Goal: Find specific page/section: Find specific page/section

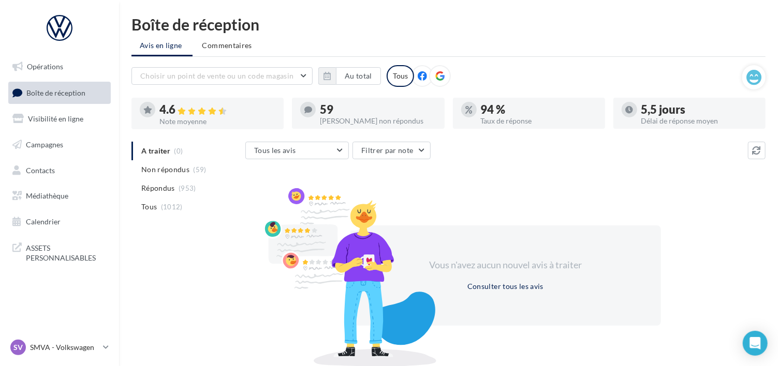
click at [437, 76] on icon at bounding box center [439, 75] width 9 height 9
click at [350, 77] on button "Au total" at bounding box center [358, 76] width 45 height 18
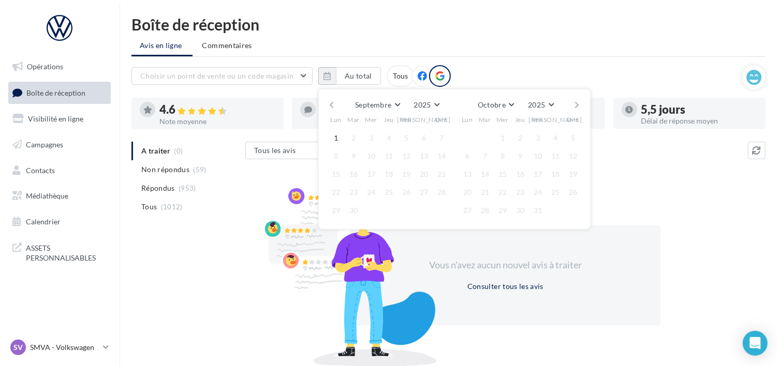
click at [332, 100] on button "button" at bounding box center [331, 105] width 9 height 14
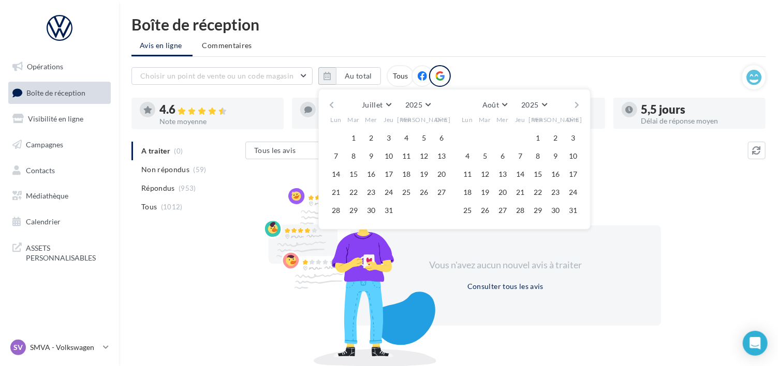
click at [332, 100] on button "button" at bounding box center [331, 105] width 9 height 14
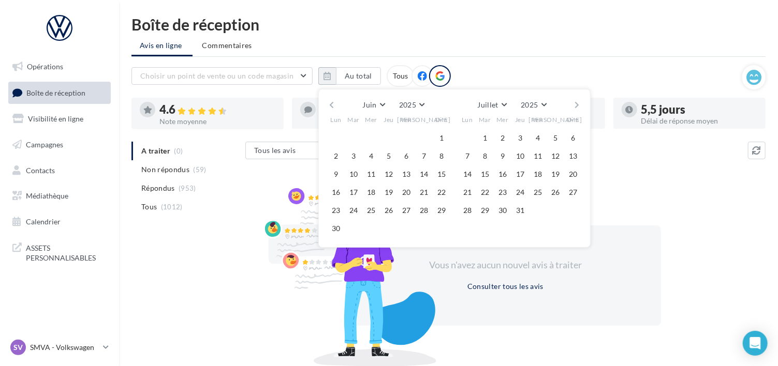
click at [332, 100] on button "button" at bounding box center [331, 105] width 9 height 14
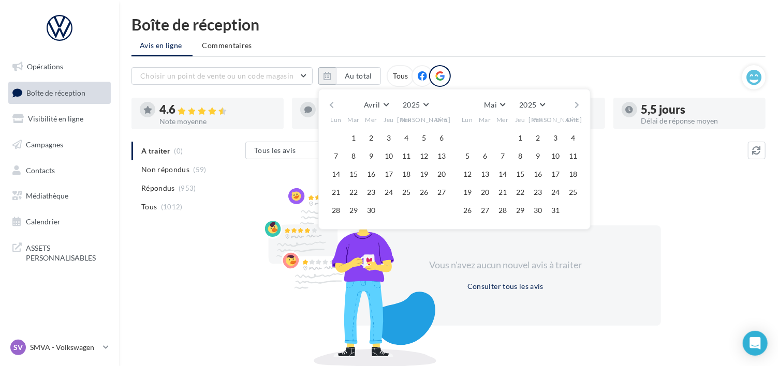
click at [332, 100] on button "button" at bounding box center [331, 105] width 9 height 14
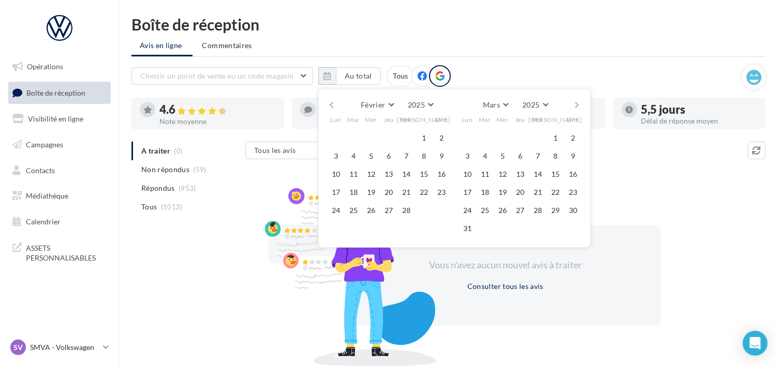
click at [332, 100] on button "button" at bounding box center [331, 105] width 9 height 14
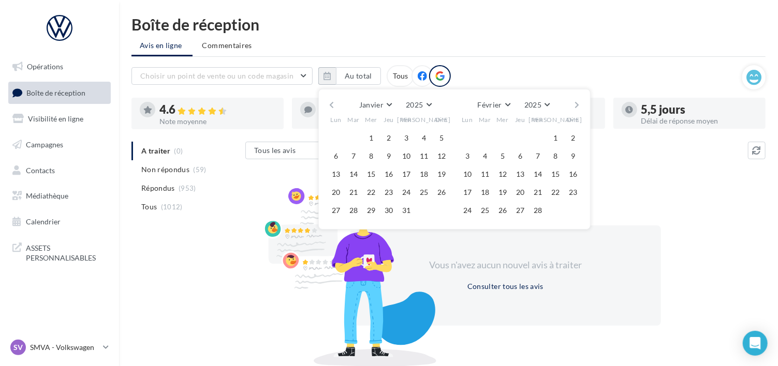
click at [332, 100] on button "button" at bounding box center [331, 105] width 9 height 14
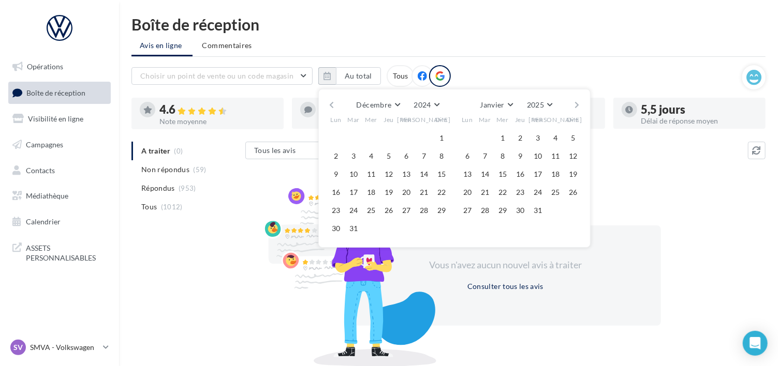
click at [579, 104] on button "button" at bounding box center [577, 105] width 9 height 14
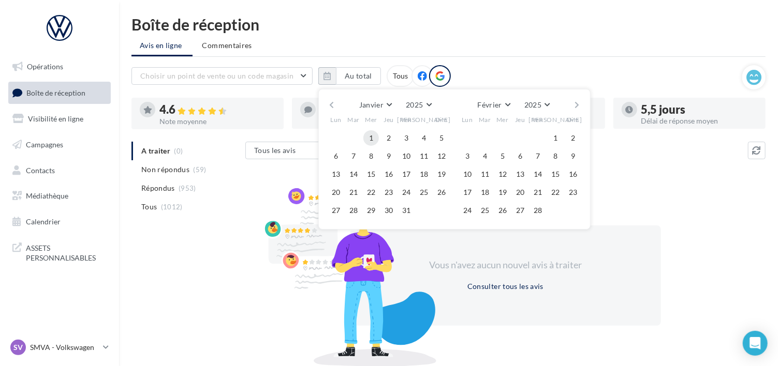
click at [370, 137] on button "1" at bounding box center [371, 138] width 16 height 16
click at [577, 98] on button "button" at bounding box center [577, 105] width 9 height 14
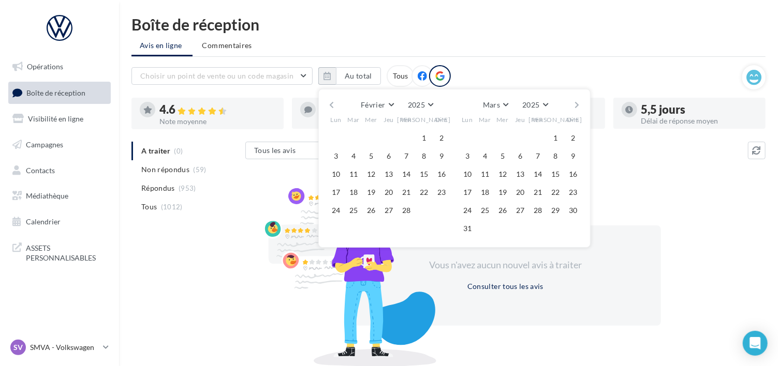
click at [577, 98] on button "button" at bounding box center [577, 105] width 9 height 14
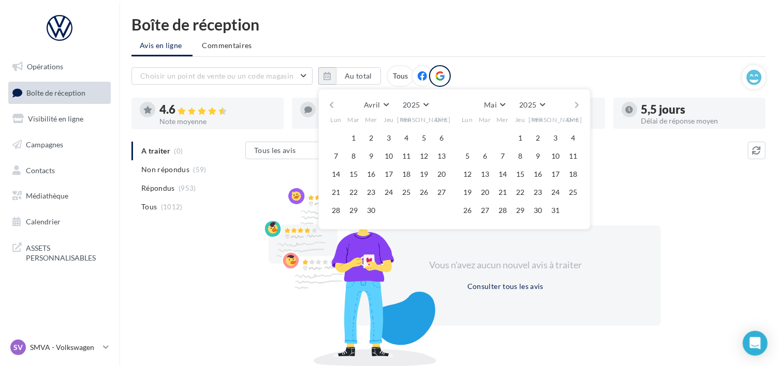
click at [577, 98] on button "button" at bounding box center [577, 105] width 9 height 14
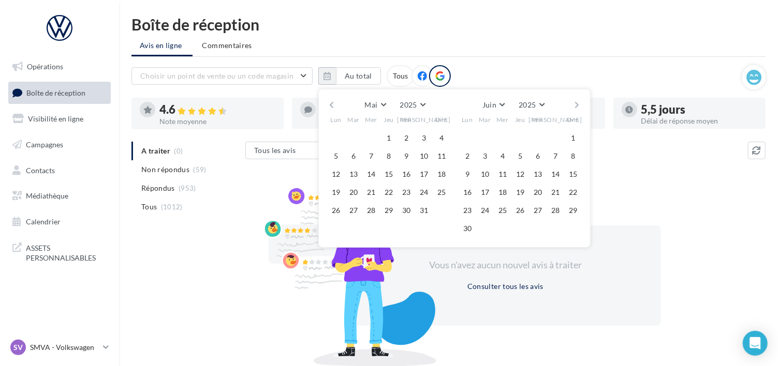
click at [577, 98] on button "button" at bounding box center [577, 105] width 9 height 14
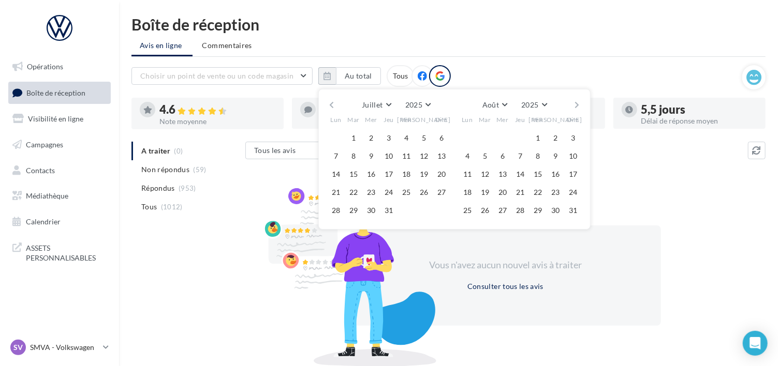
click at [577, 98] on button "button" at bounding box center [577, 105] width 9 height 14
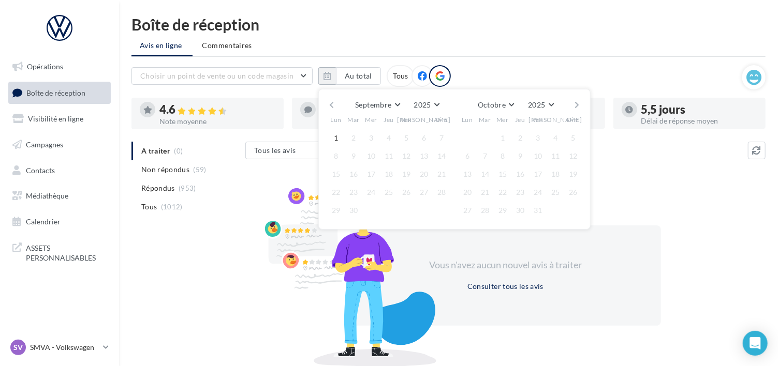
click at [329, 105] on button "button" at bounding box center [331, 105] width 9 height 14
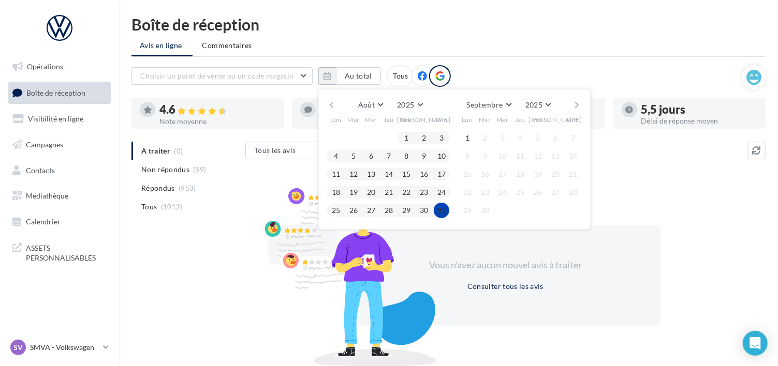
click at [444, 206] on button "31" at bounding box center [442, 211] width 16 height 16
